Goal: Task Accomplishment & Management: Use online tool/utility

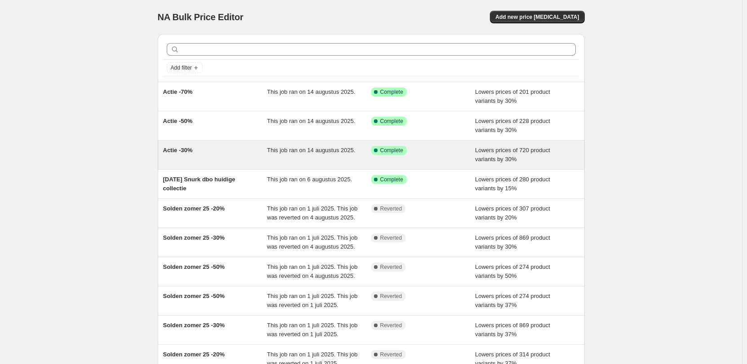
click at [204, 151] on div "Actie -30%" at bounding box center [215, 155] width 104 height 18
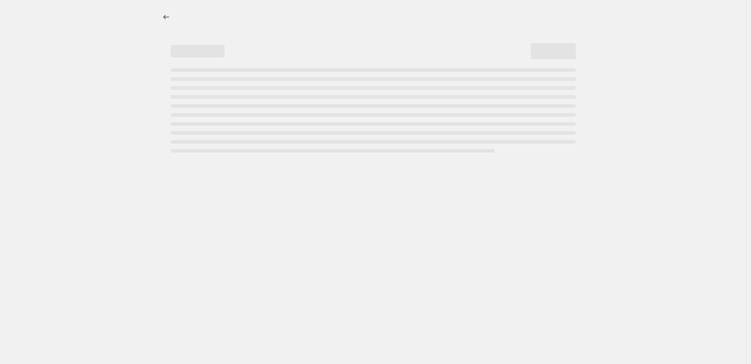
select select "percentage"
select select "tag"
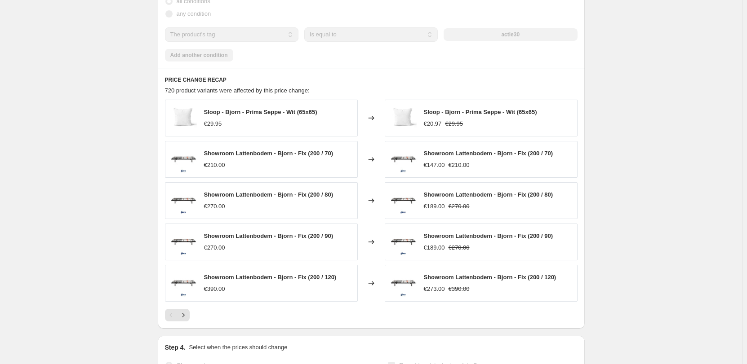
scroll to position [662, 0]
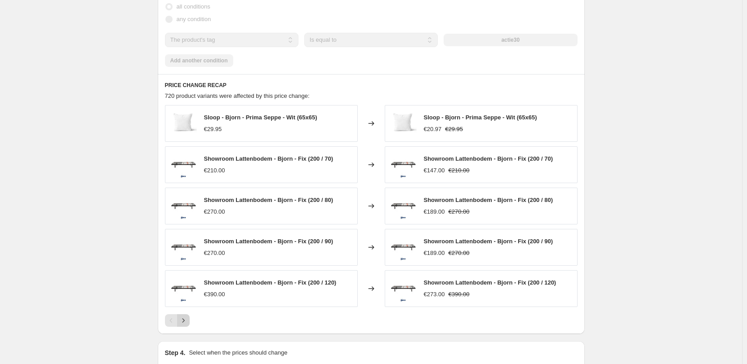
click at [188, 320] on icon "Next" at bounding box center [183, 320] width 9 height 9
click at [186, 322] on icon "Next" at bounding box center [183, 320] width 9 height 9
click at [184, 321] on icon "Next" at bounding box center [183, 321] width 2 height 4
click at [177, 316] on button "Previous" at bounding box center [171, 321] width 13 height 13
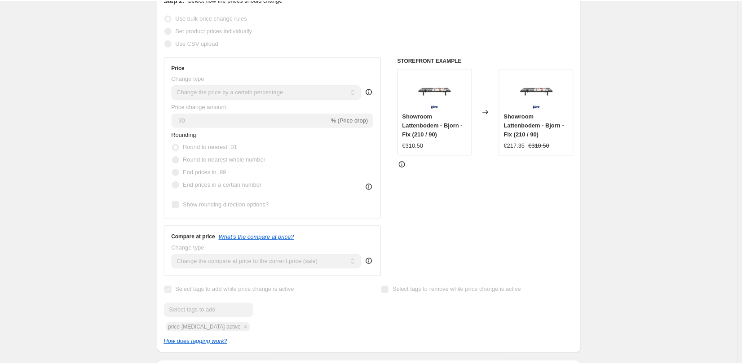
scroll to position [0, 0]
